Goal: Task Accomplishment & Management: Complete application form

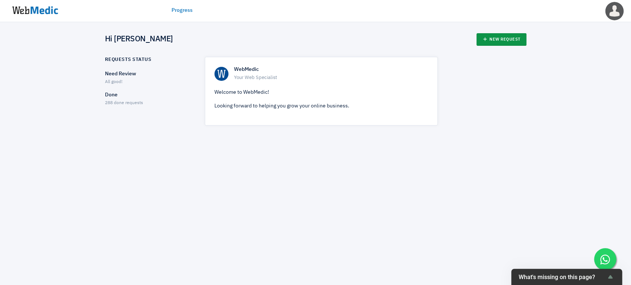
click at [500, 41] on link "New Request" at bounding box center [501, 39] width 50 height 13
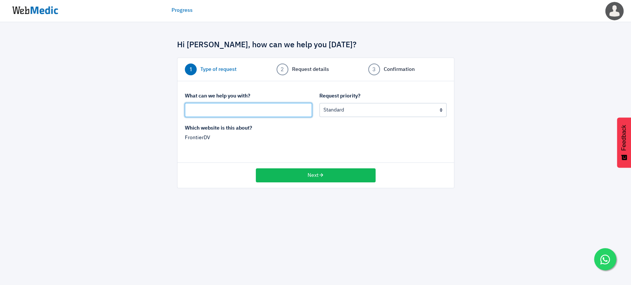
click at [279, 106] on input "text" at bounding box center [248, 110] width 127 height 14
click at [252, 111] on input "text" at bounding box center [248, 110] width 127 height 14
drag, startPoint x: 186, startPoint y: 108, endPoint x: 153, endPoint y: 105, distance: 33.8
click at [153, 105] on div "Hi Kelly, how can we help you today? 1 Type of request 2 Request details 3 Conf…" at bounding box center [315, 110] width 432 height 155
drag, startPoint x: 241, startPoint y: 108, endPoint x: 320, endPoint y: 104, distance: 79.9
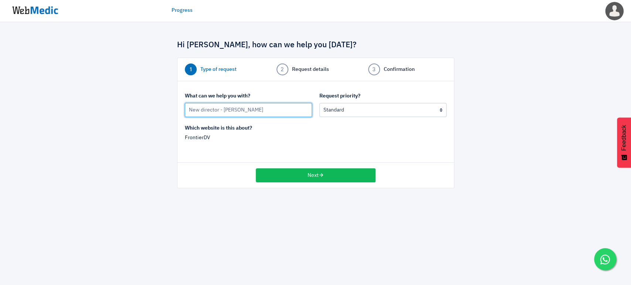
click at [320, 106] on div "What can we help you with? New director - Nikki Request priority? Urgent: this …" at bounding box center [315, 108] width 269 height 32
paste input "Warburton"
type input "New director - Nikki Warburton"
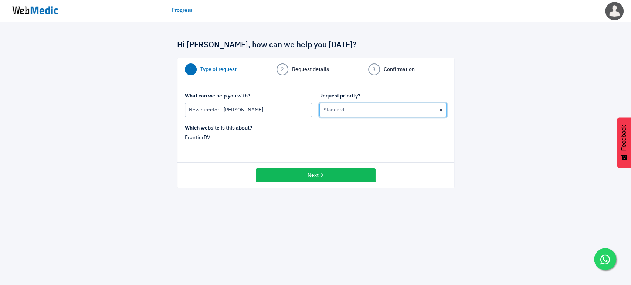
click at [365, 110] on select "Urgent: this is a mission critical issue High: this needs to be prioritized bef…" at bounding box center [382, 110] width 127 height 14
select select "1"
click at [319, 103] on select "Urgent: this is a mission critical issue High: this needs to be prioritized bef…" at bounding box center [382, 110] width 127 height 14
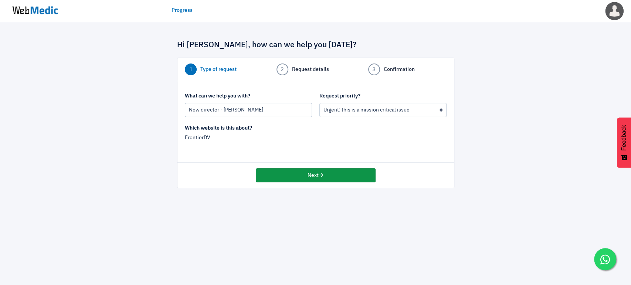
click at [296, 180] on button "Next" at bounding box center [316, 176] width 120 height 14
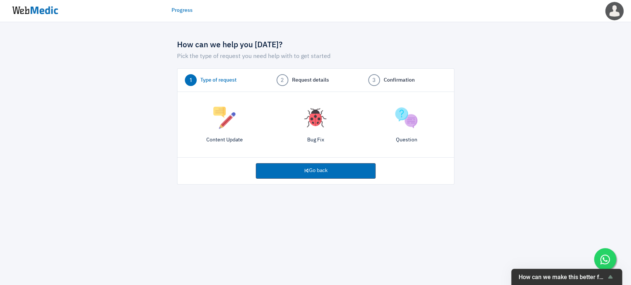
click at [220, 115] on img at bounding box center [224, 118] width 22 height 22
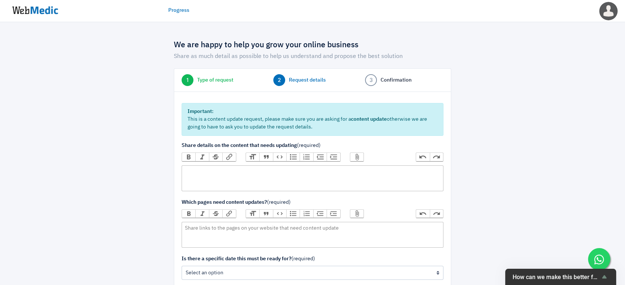
click at [238, 177] on trix-editor at bounding box center [312, 179] width 262 height 26
type trix-editor "<div>Please update&nbsp;</div>"
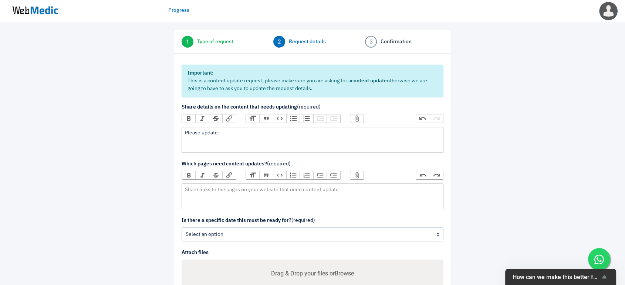
scroll to position [82, 0]
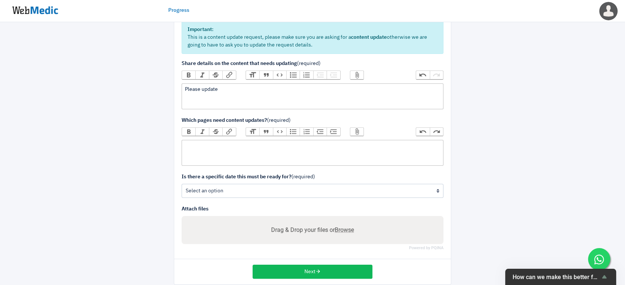
click at [235, 156] on trix-editor at bounding box center [312, 153] width 262 height 26
click at [259, 111] on form "Important: This is a content update request, please make sure you are asking fo…" at bounding box center [312, 132] width 262 height 223
click at [262, 92] on div "Please update" at bounding box center [312, 90] width 255 height 8
click at [245, 150] on trix-editor at bounding box center [312, 153] width 262 height 26
paste trix-editor "<div>https://frontierdv.com/the-people/</div>"
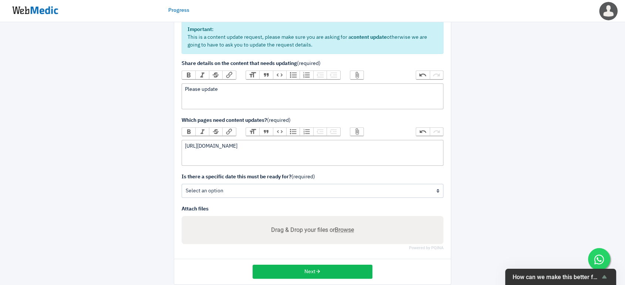
type trix-editor "<div>https://frontierdv.com/the-people/</div>"
click at [230, 92] on div "Please update" at bounding box center [312, 90] width 255 height 8
click at [236, 88] on div "Please update" at bounding box center [312, 90] width 255 height 8
drag, startPoint x: 232, startPoint y: 90, endPoint x: 203, endPoint y: 89, distance: 28.9
click at [203, 89] on div "Please update" at bounding box center [312, 90] width 255 height 8
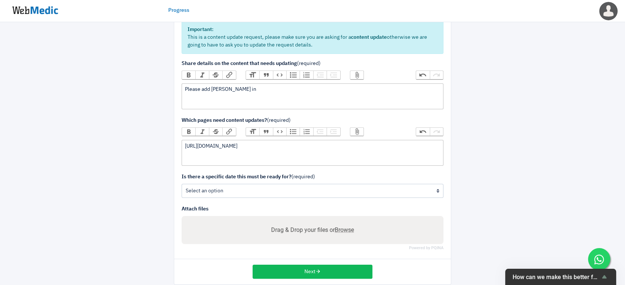
paste trix-editor "strong>BOARD OF DIRECTORS</strong><"
click at [223, 86] on div "Please add Nikki in BOARD OF DIRECTORS section" at bounding box center [312, 90] width 255 height 8
click at [256, 89] on strong "BOARD OF DIRECTORS section" at bounding box center [293, 89] width 74 height 5
click at [228, 88] on div "Please add Nikki in BOARD OF DIRECTORS section" at bounding box center [312, 90] width 255 height 8
click at [305, 89] on div "Please add Nikki in Board of Directors section" at bounding box center [312, 90] width 255 height 8
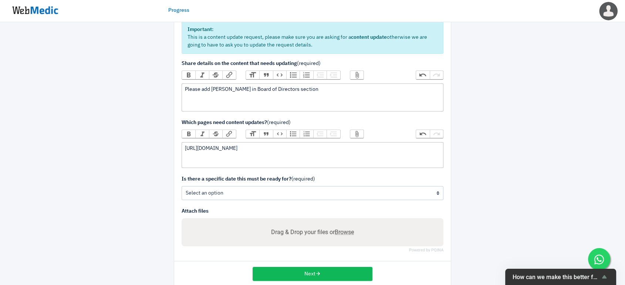
paste trix-editor
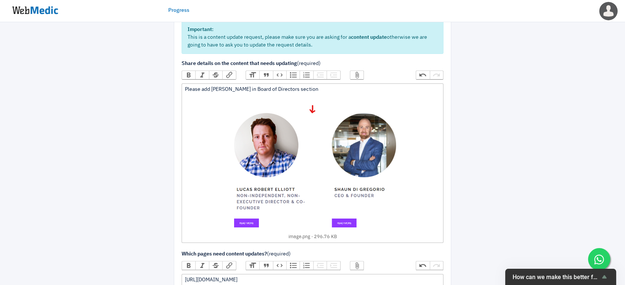
click at [291, 88] on div "Please add Nikki in Board of Directors section ﻿ image.png 296.76 KB ﻿" at bounding box center [312, 163] width 255 height 155
click at [327, 87] on div "Please add Nikki in Board of Directors section - next to Lucas robert Elliott ﻿…" at bounding box center [312, 163] width 255 height 155
click at [368, 89] on div "Please add Nikki in Board of Directors section - next to Lucas Robert Elliott ﻿…" at bounding box center [312, 163] width 255 height 155
click at [224, 87] on div "Please add Nikki in Board of Directors section - next to Lucas Robert Elliott ﻿…" at bounding box center [312, 163] width 255 height 155
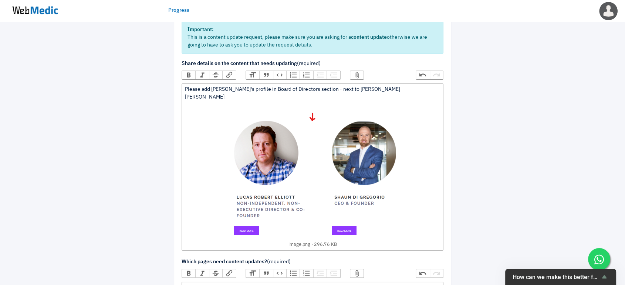
click at [393, 82] on span at bounding box center [385, 77] width 43 height 13
click at [390, 86] on div "Please add Nikki's profile in Board of Directors section - next to Lucas Robert…" at bounding box center [312, 167] width 255 height 163
type trix-editor "<div>Please add Nikki's profile in Board of Directors section - next to Lucas R…"
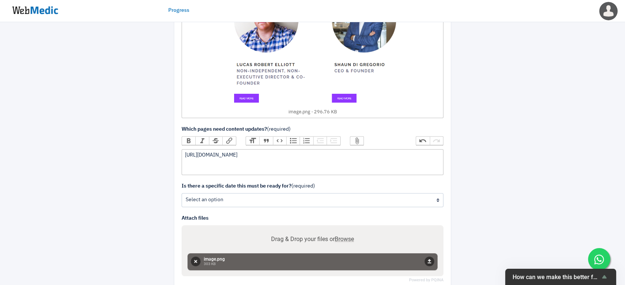
scroll to position [246, 0]
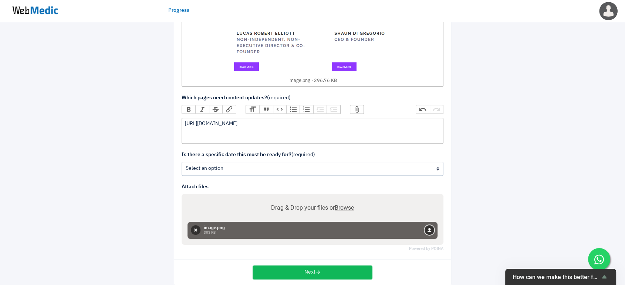
click at [430, 225] on button "Upload" at bounding box center [429, 230] width 10 height 10
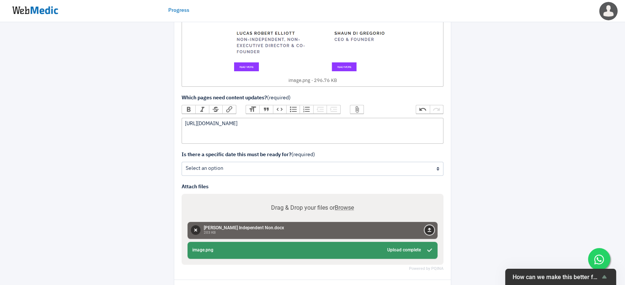
drag, startPoint x: 430, startPoint y: 221, endPoint x: 285, endPoint y: 269, distance: 153.0
click at [474, 174] on div "We are happy to help you grow your online business Share as much detail as poss…" at bounding box center [312, 46] width 432 height 519
click at [196, 225] on button "Remove" at bounding box center [196, 230] width 10 height 10
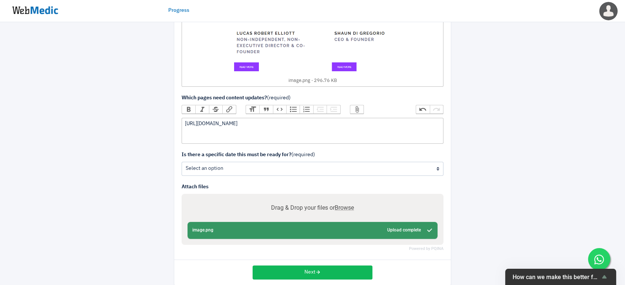
click at [343, 204] on span "Browse" at bounding box center [344, 207] width 19 height 7
click at [343, 204] on input "Drag & Drop your files or Browse" at bounding box center [312, 208] width 250 height 9
type input "C:\fakepath\Nikki Warburton.docx"
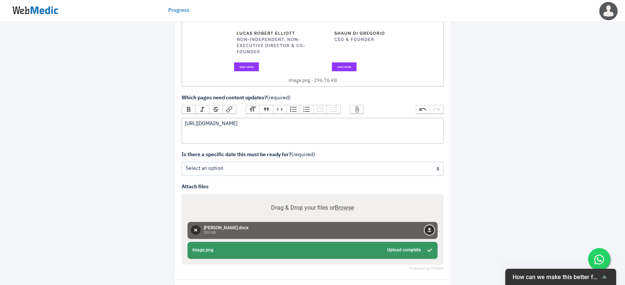
drag, startPoint x: 430, startPoint y: 221, endPoint x: 421, endPoint y: 226, distance: 10.1
click at [430, 225] on button "Upload" at bounding box center [429, 230] width 10 height 10
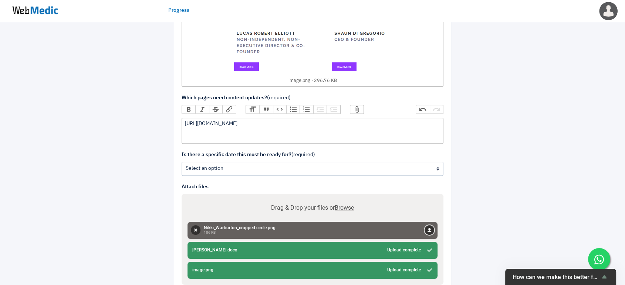
click at [431, 225] on button "Upload" at bounding box center [429, 230] width 10 height 10
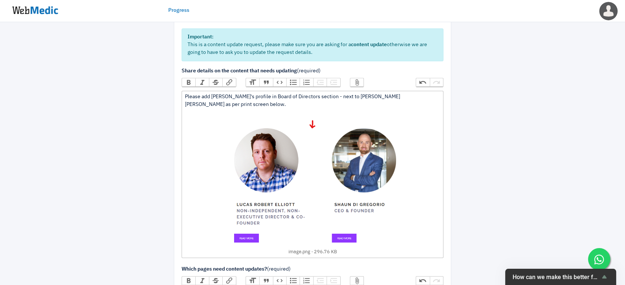
scroll to position [0, 0]
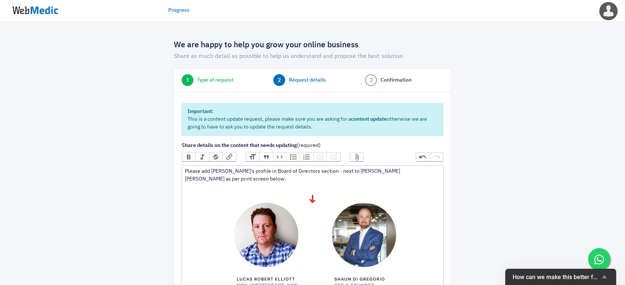
click at [247, 177] on div "Please add Nikki's profile in Board of Directors section - next to Lucas Robert…" at bounding box center [312, 249] width 255 height 163
click at [423, 172] on div "Please add Nikki's profile in Board of Directors section - next to Lucas Robert…" at bounding box center [312, 249] width 255 height 163
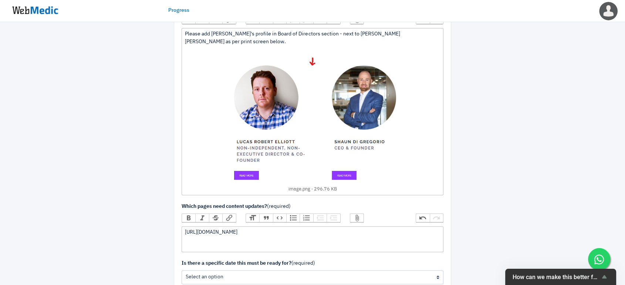
scroll to position [205, 0]
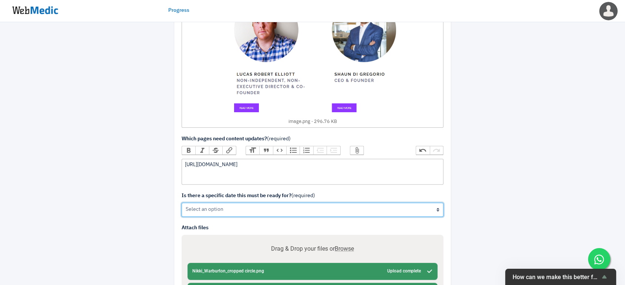
click at [423, 203] on select "Yes No" at bounding box center [312, 210] width 262 height 14
select select "1"
click at [181, 203] on select "Yes No" at bounding box center [312, 210] width 262 height 14
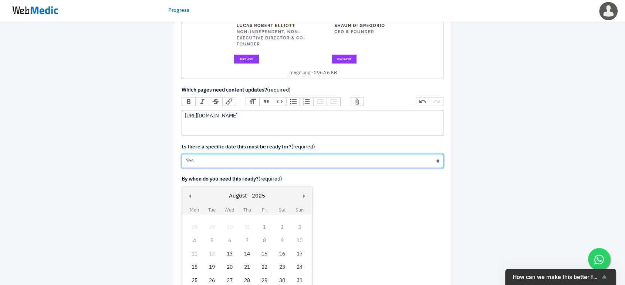
scroll to position [328, 0]
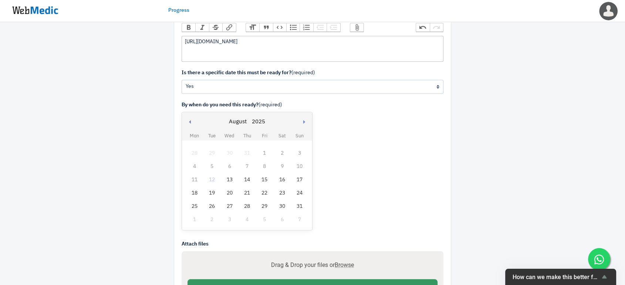
click at [228, 175] on div "13" at bounding box center [230, 180] width 10 height 10
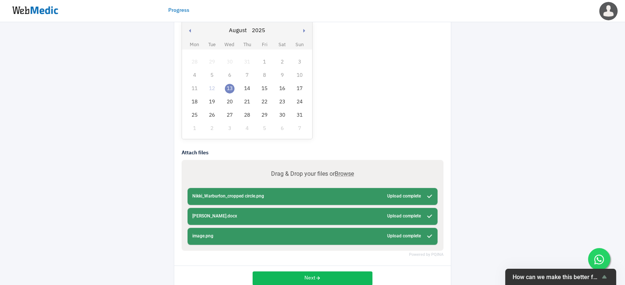
scroll to position [428, 0]
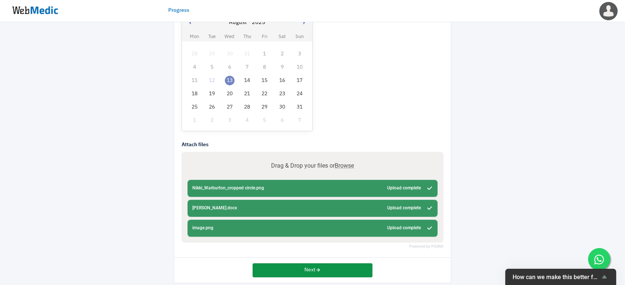
click at [298, 264] on button "Next" at bounding box center [312, 271] width 120 height 14
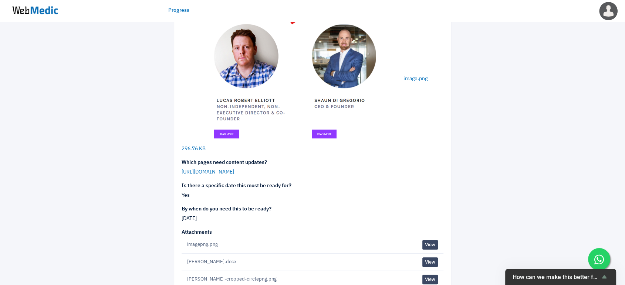
scroll to position [203, 0]
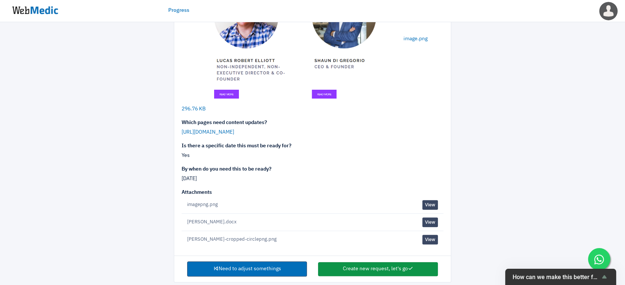
click at [357, 262] on button "Create new request, let's go" at bounding box center [378, 269] width 120 height 14
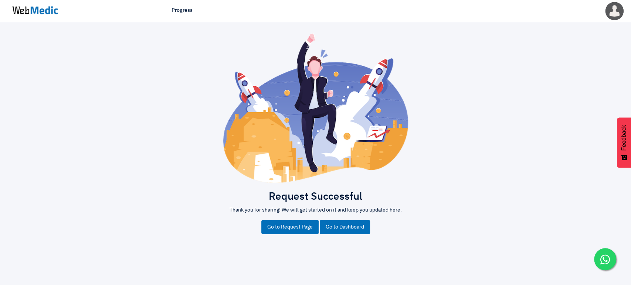
click at [349, 228] on link "Go to Dashboard" at bounding box center [345, 227] width 50 height 14
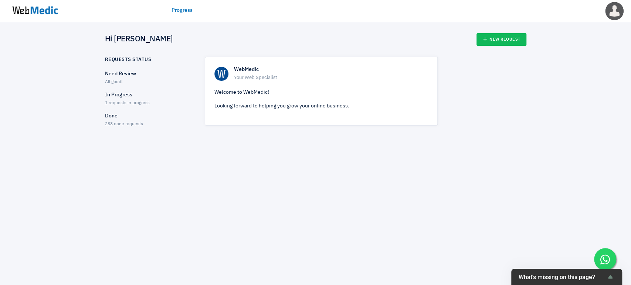
click at [135, 98] on p "In Progress" at bounding box center [148, 95] width 87 height 8
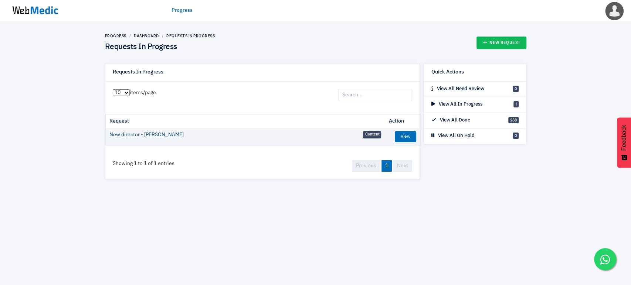
click at [164, 136] on link "New director - [PERSON_NAME]" at bounding box center [146, 135] width 74 height 8
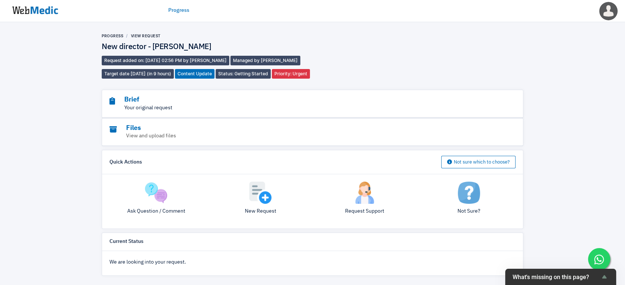
drag, startPoint x: 148, startPoint y: 116, endPoint x: 169, endPoint y: 119, distance: 21.2
click at [148, 104] on h3 "Brief" at bounding box center [291, 100] width 365 height 9
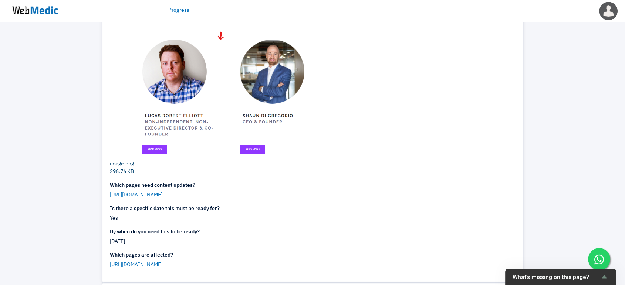
scroll to position [41, 0]
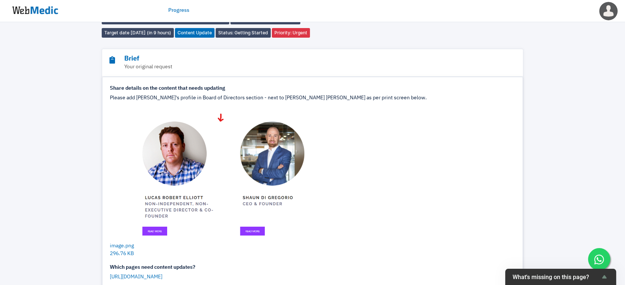
click at [520, 77] on div "Brief Your original request" at bounding box center [312, 63] width 421 height 28
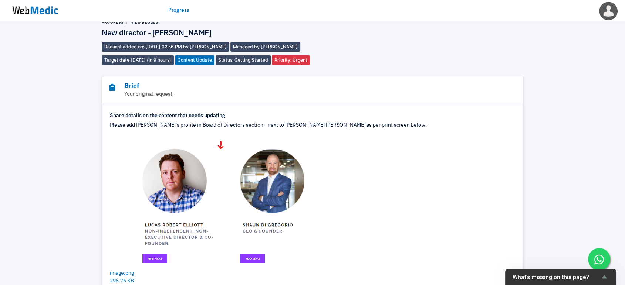
scroll to position [0, 0]
